Goal: Task Accomplishment & Management: Manage account settings

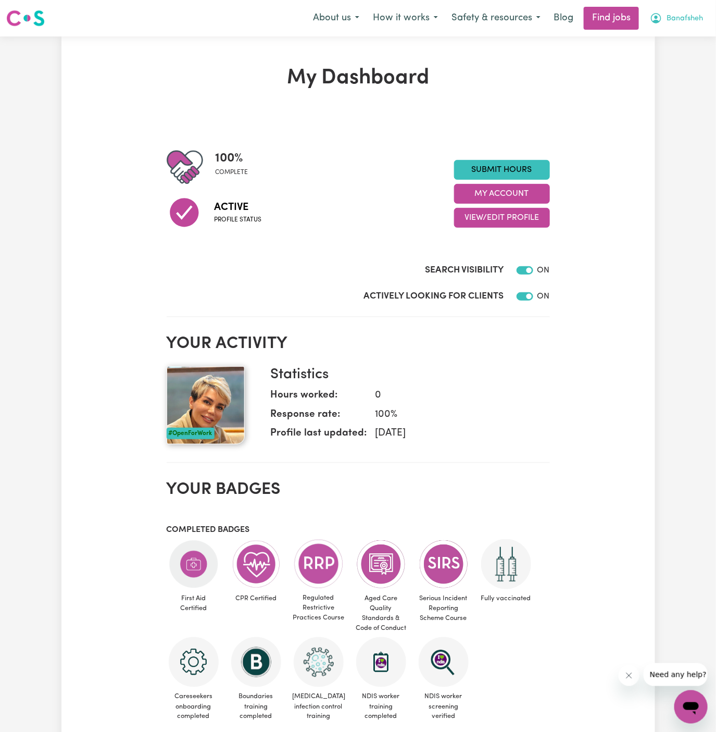
click at [681, 12] on button "Banafsheh" at bounding box center [676, 18] width 67 height 22
click at [676, 37] on link "My Account" at bounding box center [668, 41] width 82 height 20
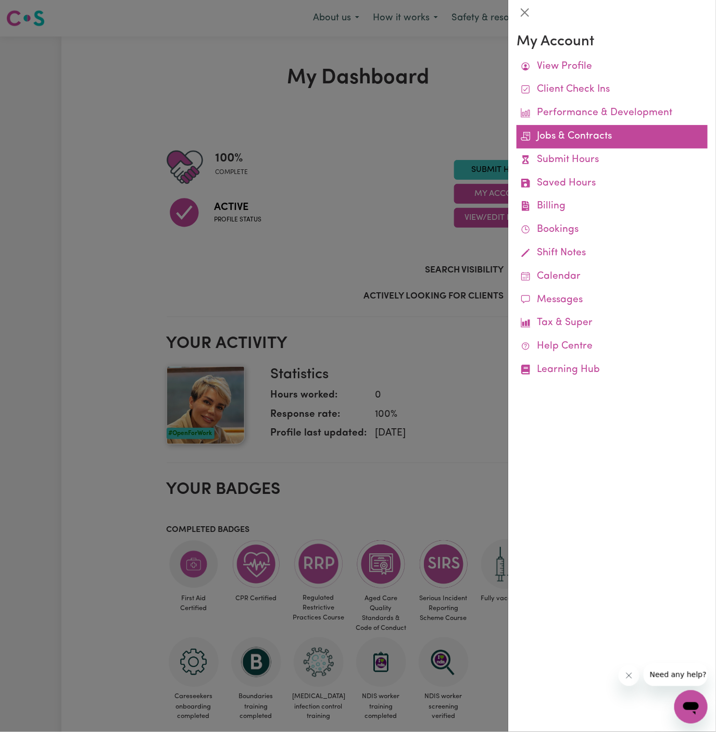
click at [573, 133] on link "Jobs & Contracts" at bounding box center [612, 136] width 191 height 23
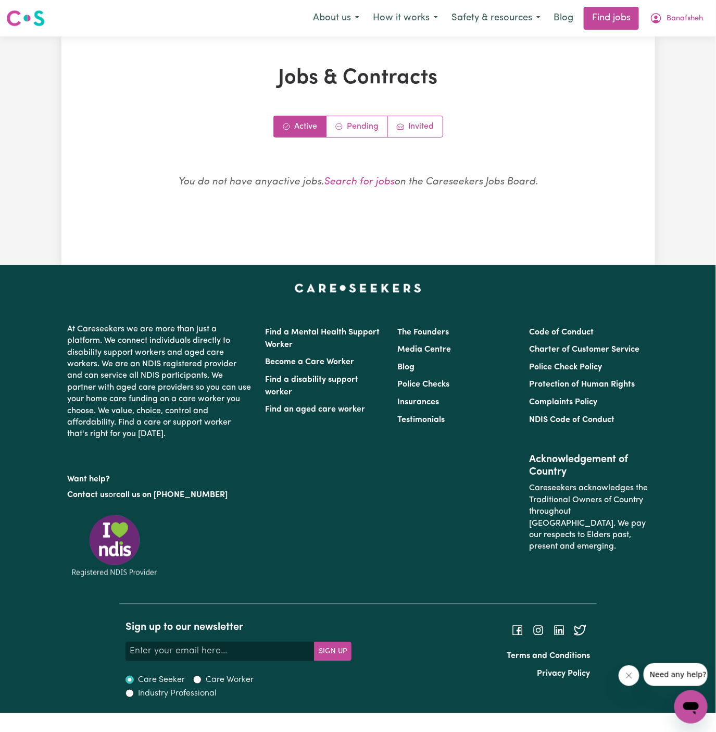
click at [364, 113] on div "Jobs & Contracts Active Pending Invited You do not have any active jobs . Searc…" at bounding box center [358, 151] width 495 height 170
click at [361, 125] on link "Pending" at bounding box center [356, 126] width 61 height 21
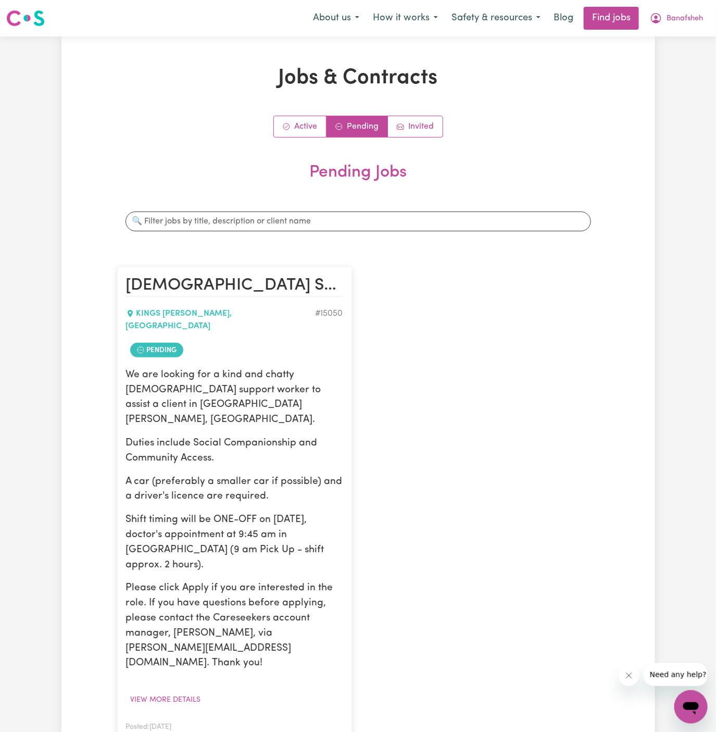
click at [288, 731] on button "View Contract" at bounding box center [286, 741] width 68 height 16
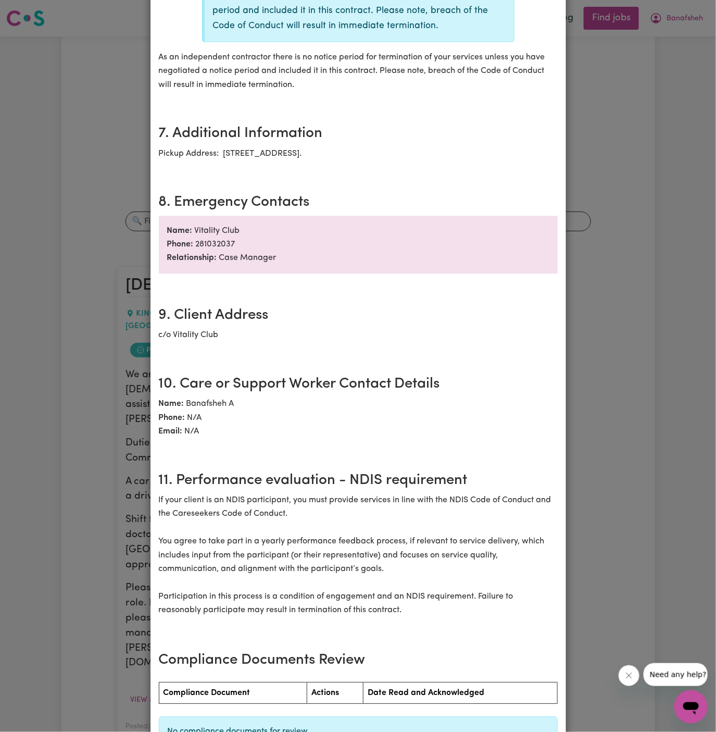
scroll to position [1036, 0]
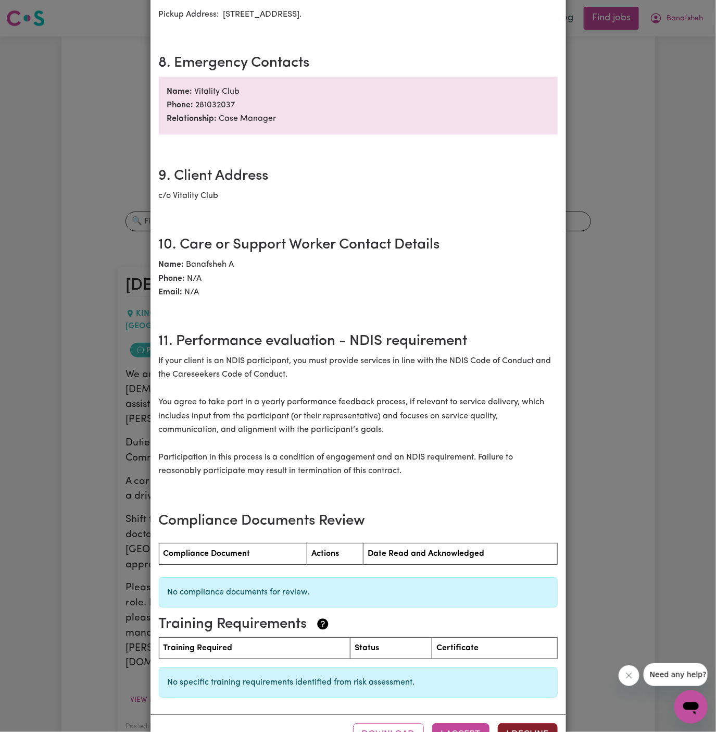
click at [519, 723] on button "I Decline" at bounding box center [528, 734] width 60 height 23
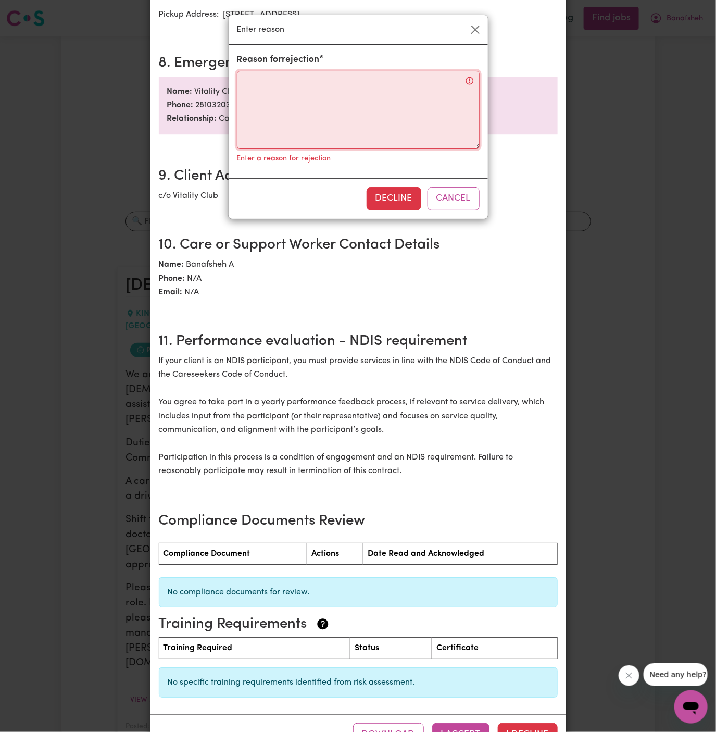
click at [331, 98] on textarea "Reason for rejection" at bounding box center [358, 110] width 243 height 78
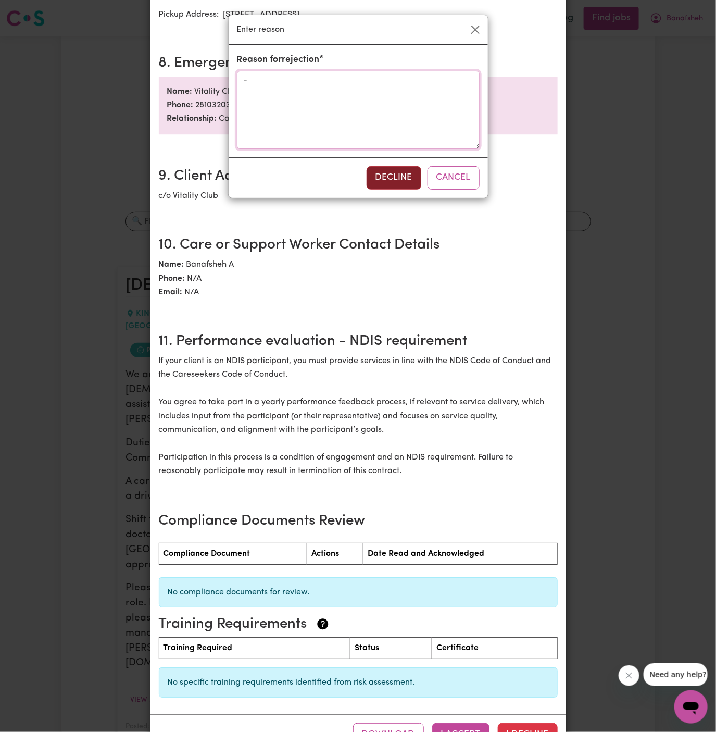
type textarea "-"
click at [398, 173] on button "Decline" at bounding box center [394, 177] width 55 height 23
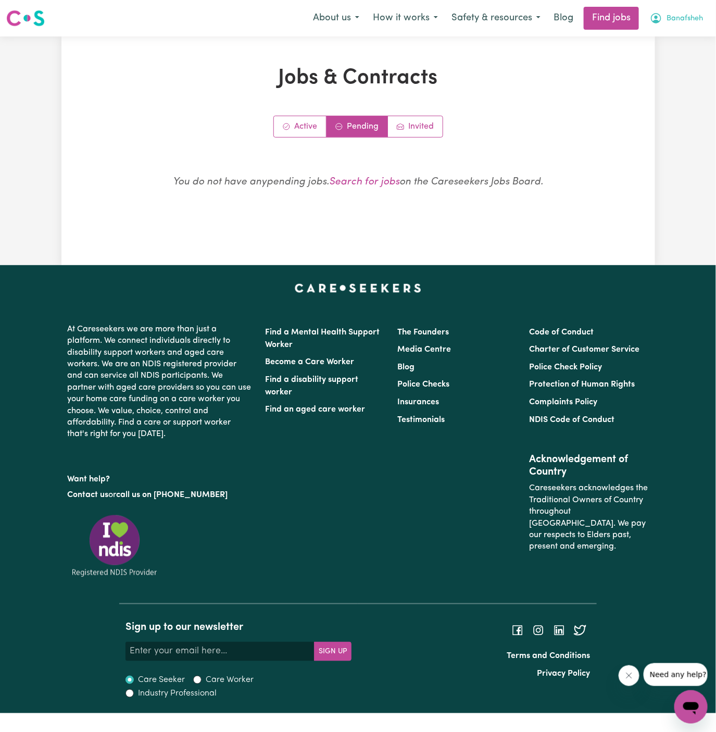
click at [681, 15] on span "Banafsheh" at bounding box center [685, 18] width 36 height 11
click at [673, 82] on link "Logout" at bounding box center [668, 80] width 82 height 20
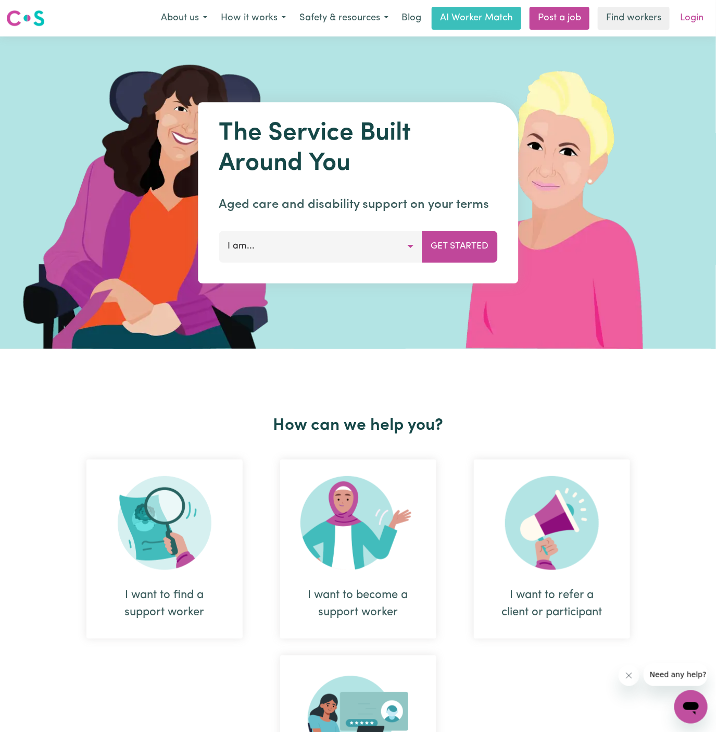
click at [690, 16] on link "Login" at bounding box center [692, 18] width 36 height 23
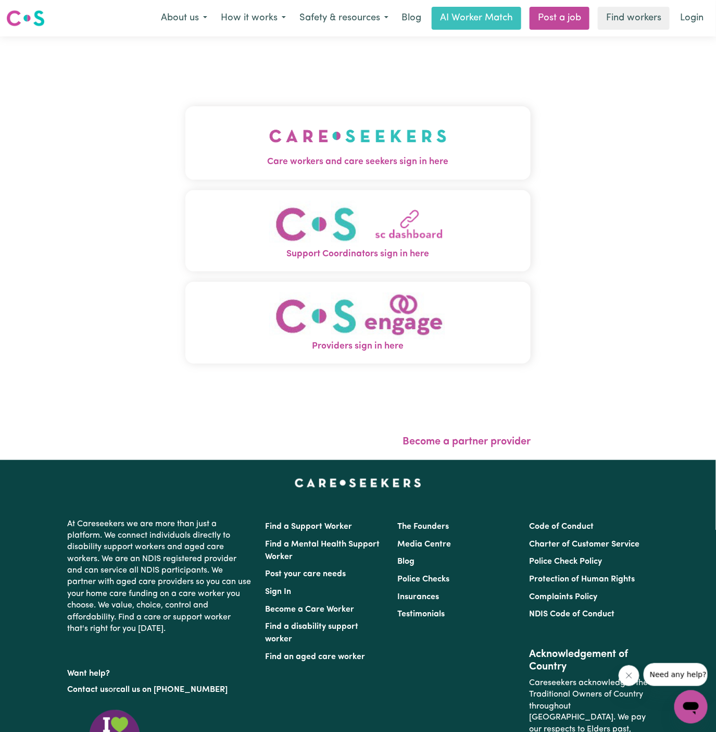
click at [353, 141] on img "Care workers and care seekers sign in here" at bounding box center [358, 136] width 178 height 39
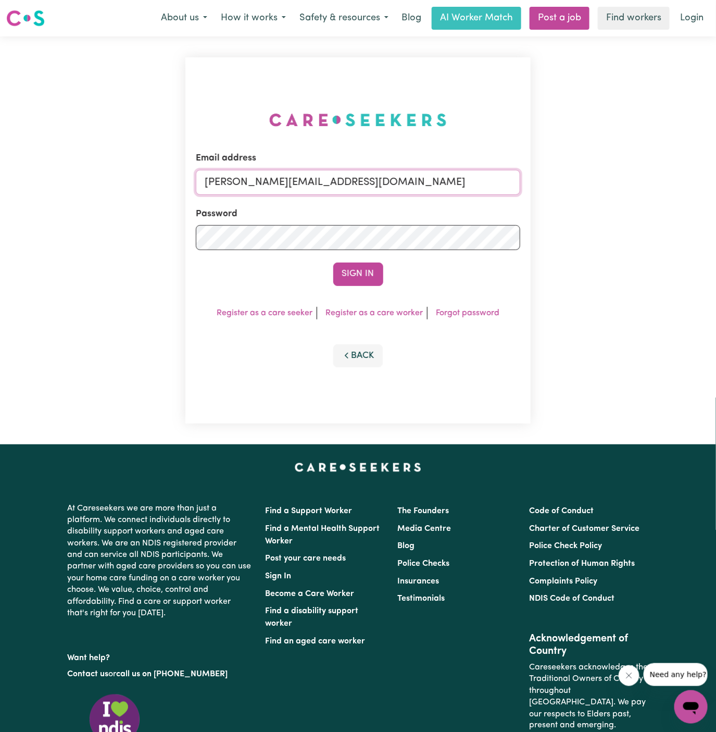
click at [404, 177] on input "[PERSON_NAME][EMAIL_ADDRESS][DOMAIN_NAME]" at bounding box center [358, 182] width 325 height 25
click at [300, 177] on input "[EMAIL_ADDRESS][DOMAIN_NAME]" at bounding box center [358, 182] width 325 height 25
drag, startPoint x: 257, startPoint y: 185, endPoint x: 601, endPoint y: 178, distance: 343.8
click at [601, 178] on div "Email address [EMAIL_ADDRESS][DOMAIN_NAME] Password Sign In Register as a care …" at bounding box center [358, 240] width 716 height 408
type input "superuser~[EMAIL_ADDRESS][DOMAIN_NAME]"
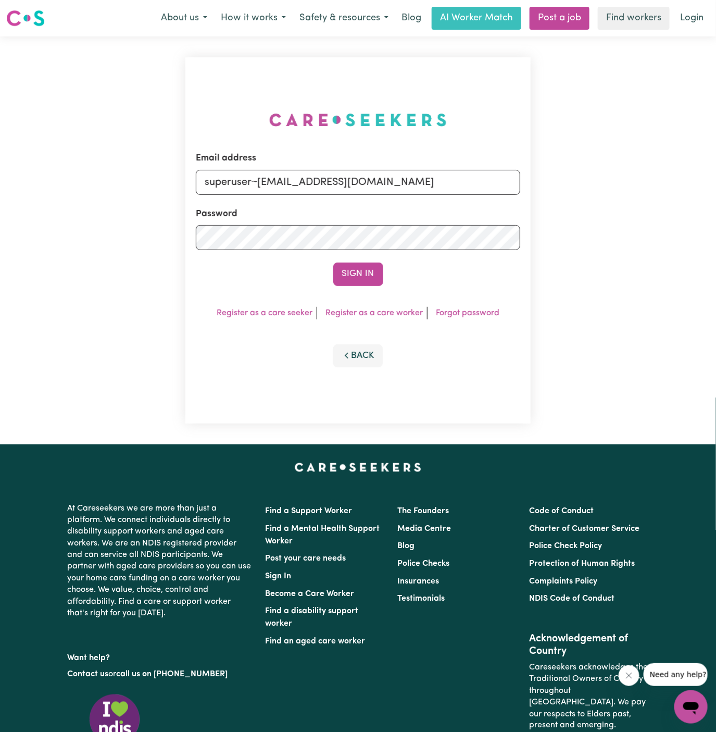
click at [333, 262] on button "Sign In" at bounding box center [358, 273] width 50 height 23
